Goal: Task Accomplishment & Management: Manage account settings

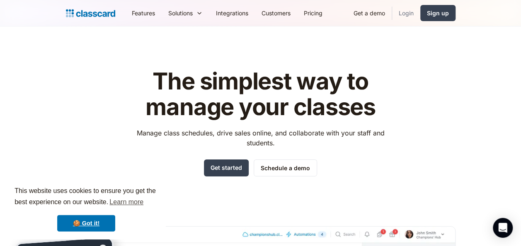
click at [409, 11] on link "Login" at bounding box center [406, 13] width 28 height 19
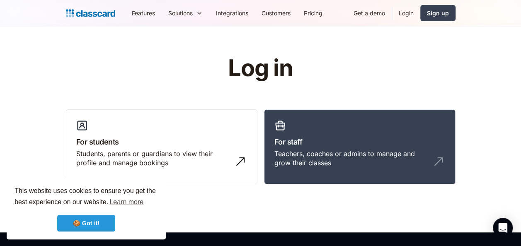
click at [94, 219] on link "🍪 Got it!" at bounding box center [86, 223] width 58 height 17
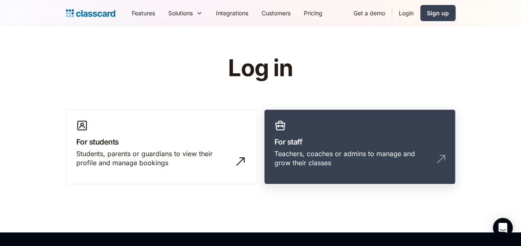
click at [307, 164] on div "Teachers, coaches or admins to manage and grow their classes" at bounding box center [351, 158] width 154 height 19
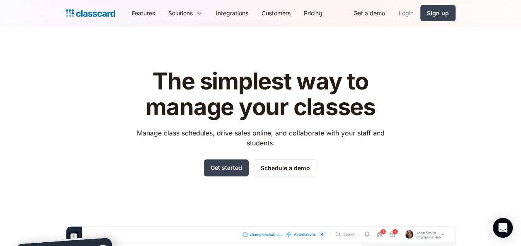
click at [398, 9] on link "Login" at bounding box center [406, 13] width 28 height 19
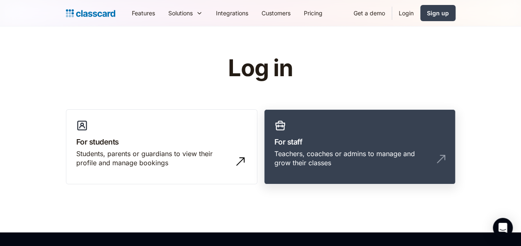
click at [327, 168] on div "Teachers, coaches or admins to manage and grow their classes" at bounding box center [359, 161] width 171 height 25
